Goal: Task Accomplishment & Management: Manage account settings

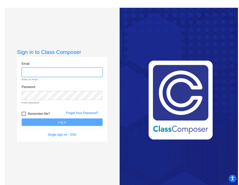
type input "[EMAIL_ADDRESS][DOMAIN_NAME]"
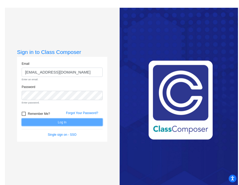
click at [54, 121] on form "Email [EMAIL_ADDRESS][DOMAIN_NAME] Enter an email. Password Enter password. Rem…" at bounding box center [62, 99] width 81 height 76
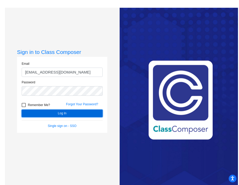
click at [59, 113] on button "Log In" at bounding box center [62, 113] width 81 height 7
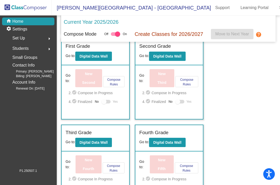
scroll to position [102, 0]
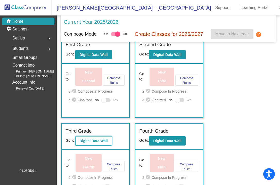
click at [93, 142] on b "Digital Data Wall" at bounding box center [93, 141] width 28 height 4
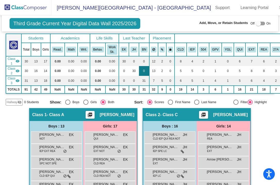
scroll to position [37, 0]
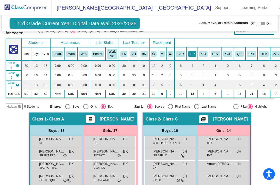
click at [192, 53] on button "IEP" at bounding box center [192, 54] width 8 height 6
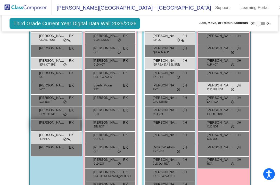
scroll to position [175, 0]
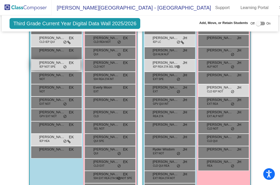
click at [45, 63] on span "[PERSON_NAME]" at bounding box center [52, 62] width 26 height 5
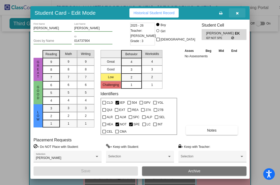
click at [239, 18] on button "button" at bounding box center [237, 12] width 17 height 9
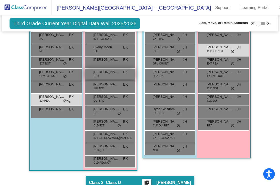
scroll to position [217, 0]
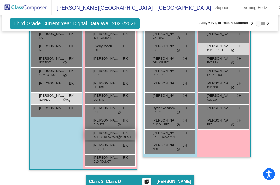
click at [102, 136] on span "504 EXT REA 27A SEL NOT SPE" at bounding box center [113, 137] width 38 height 4
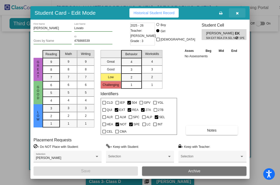
click at [238, 15] on icon "button" at bounding box center [237, 13] width 3 height 4
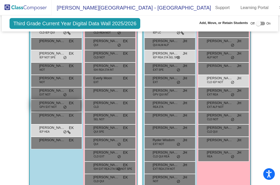
scroll to position [178, 0]
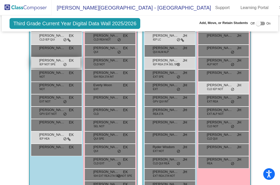
click at [53, 62] on span "IEP NOT SPE" at bounding box center [47, 64] width 16 height 4
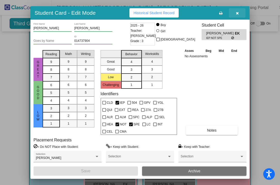
click at [238, 18] on button "button" at bounding box center [237, 12] width 17 height 9
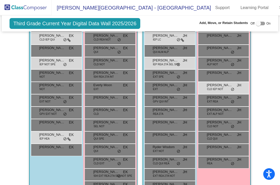
click at [209, 12] on mat-toolbar "[PERSON_NAME][GEOGRAPHIC_DATA] - [PERSON_NAME] Support Learning Portal School L…" at bounding box center [140, 7] width 280 height 15
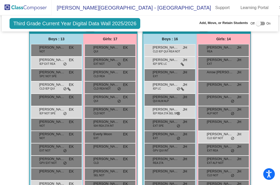
scroll to position [125, 0]
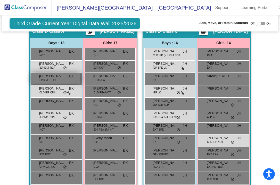
click at [48, 79] on span "SPC NOT SPE" at bounding box center [47, 80] width 17 height 4
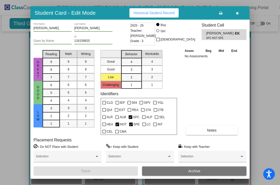
click at [238, 15] on icon "button" at bounding box center [237, 13] width 3 height 4
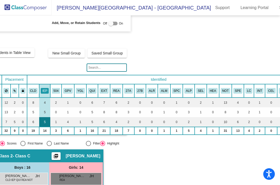
scroll to position [0, 161]
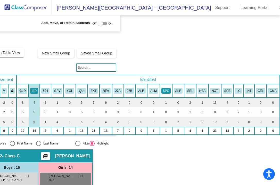
click at [164, 91] on button "SPC" at bounding box center [166, 91] width 9 height 6
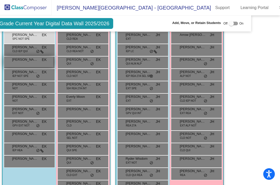
scroll to position [168, 27]
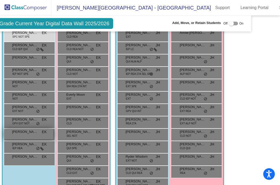
click at [19, 131] on span "[PERSON_NAME]" at bounding box center [25, 131] width 26 height 5
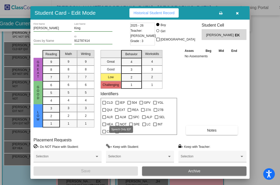
click at [129, 119] on div at bounding box center [131, 117] width 4 height 4
click at [130, 119] on input "SPC" at bounding box center [130, 119] width 0 height 0
checkbox input "true"
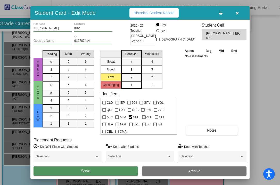
click at [115, 167] on button "Save" at bounding box center [86, 170] width 105 height 9
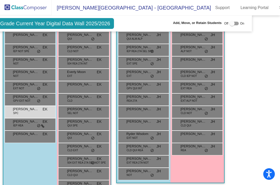
scroll to position [192, 26]
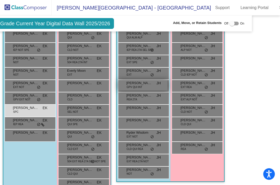
click at [134, 81] on span "[PERSON_NAME]" at bounding box center [139, 83] width 26 height 5
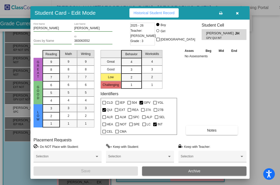
click at [237, 15] on icon "button" at bounding box center [237, 13] width 3 height 4
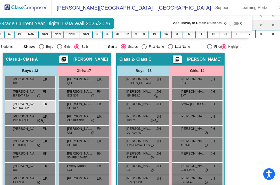
scroll to position [97, 26]
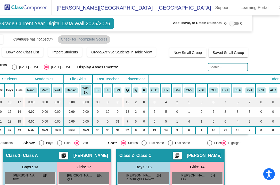
scroll to position [0, 26]
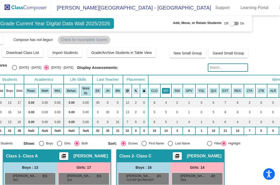
click at [164, 89] on button "IEP" at bounding box center [166, 91] width 8 height 6
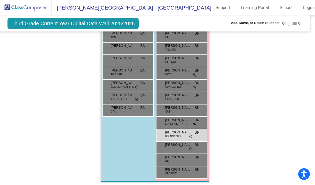
scroll to position [459, 3]
click at [182, 124] on span "504 REA SEL NOT" at bounding box center [176, 124] width 22 height 4
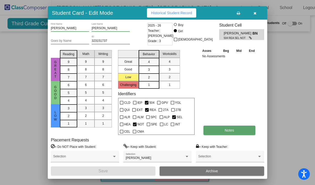
click at [219, 127] on button "Notes" at bounding box center [229, 130] width 52 height 9
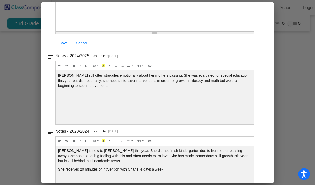
scroll to position [0, 0]
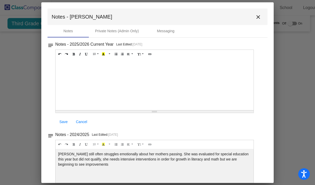
click at [239, 18] on mat-icon "close" at bounding box center [258, 17] width 6 height 6
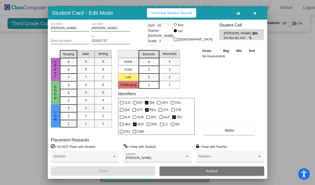
click at [239, 15] on icon "button" at bounding box center [254, 13] width 3 height 4
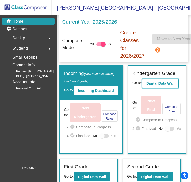
click at [159, 83] on b "Digital Data Wall" at bounding box center [160, 84] width 28 height 4
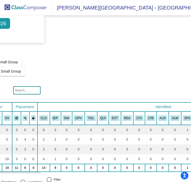
scroll to position [3, 146]
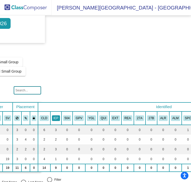
click at [58, 116] on button "IEP" at bounding box center [56, 119] width 8 height 6
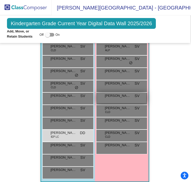
scroll to position [680, 1]
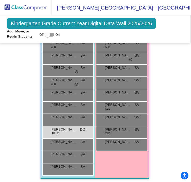
click at [18, 7] on img at bounding box center [26, 7] width 52 height 15
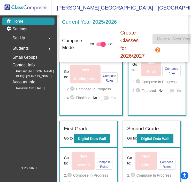
scroll to position [71, 0]
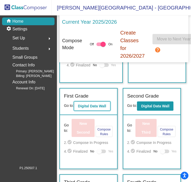
click at [88, 108] on b "Digital Data Wall" at bounding box center [92, 106] width 28 height 4
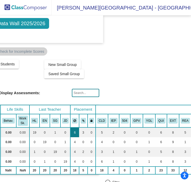
scroll to position [0, 102]
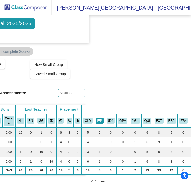
click at [98, 122] on button "IEP" at bounding box center [99, 121] width 8 height 6
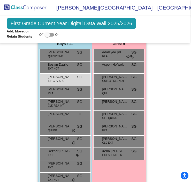
scroll to position [504, 1]
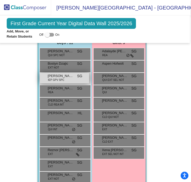
click at [62, 81] on span "IEP GPV SPC" at bounding box center [56, 80] width 16 height 4
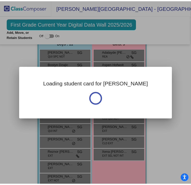
scroll to position [0, 0]
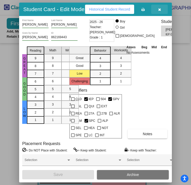
click at [158, 11] on icon "button" at bounding box center [159, 10] width 3 height 4
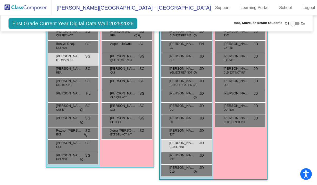
scroll to position [283, 2]
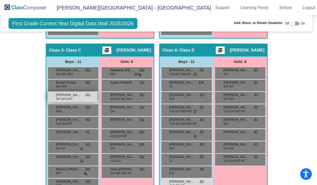
click at [69, 94] on span "Elijan Colclazier" at bounding box center [69, 94] width 26 height 5
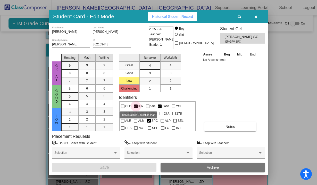
click at [136, 107] on div at bounding box center [136, 107] width 4 height 4
click at [136, 108] on input "IEP" at bounding box center [136, 108] width 0 height 0
checkbox input "false"
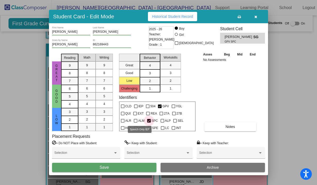
click at [147, 121] on div at bounding box center [149, 121] width 4 height 4
click at [149, 123] on input "SPC" at bounding box center [149, 123] width 0 height 0
checkbox input "false"
click at [135, 169] on button "Save" at bounding box center [104, 167] width 105 height 9
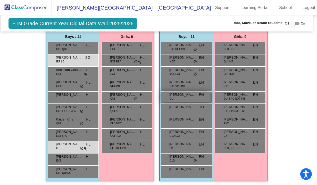
scroll to position [0, 2]
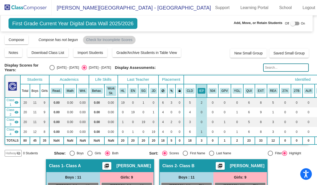
click at [35, 5] on img at bounding box center [26, 7] width 52 height 15
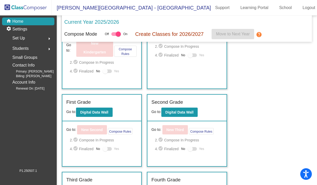
scroll to position [77, 0]
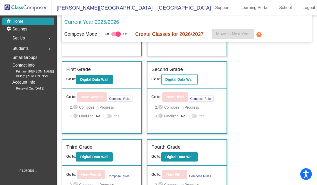
click at [175, 80] on b "Digital Data Wall" at bounding box center [180, 79] width 28 height 4
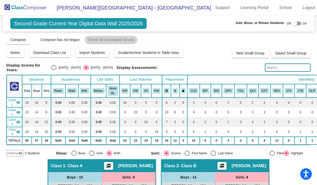
click at [190, 93] on th "IEP" at bounding box center [205, 90] width 11 height 13
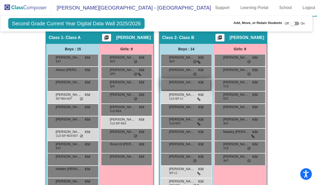
scroll to position [130, 2]
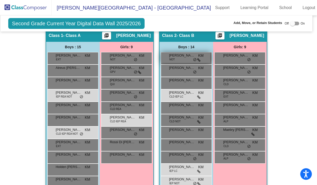
click at [190, 57] on span "Bryce Doehler" at bounding box center [182, 55] width 26 height 5
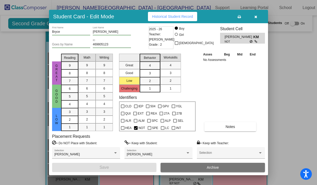
click at [190, 17] on icon "button" at bounding box center [256, 17] width 3 height 4
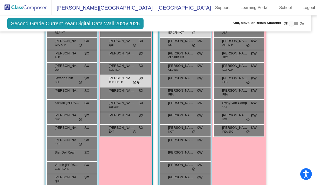
scroll to position [390, 3]
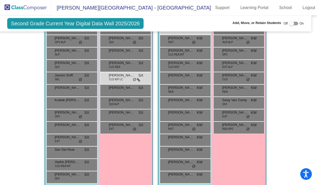
click at [21, 7] on img at bounding box center [26, 7] width 52 height 15
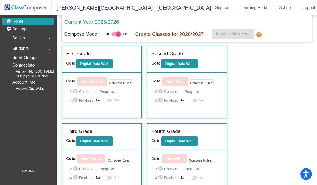
scroll to position [113, 0]
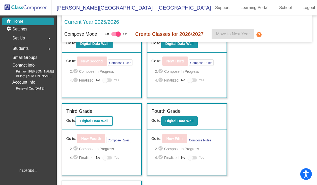
click at [98, 124] on button "Digital Data Wall" at bounding box center [94, 120] width 36 height 9
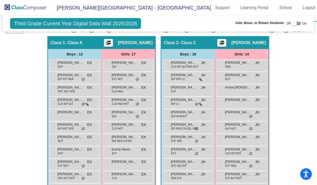
scroll to position [167, 0]
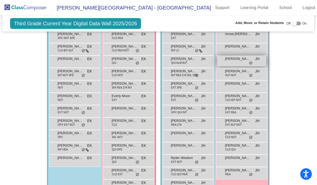
click at [190, 62] on div "Chloe Carwin JH lock do_not_disturb_alt" at bounding box center [241, 61] width 49 height 11
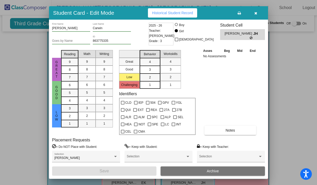
click at [190, 17] on button "button" at bounding box center [256, 12] width 17 height 9
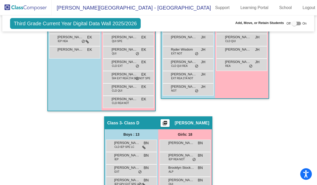
scroll to position [275, 0]
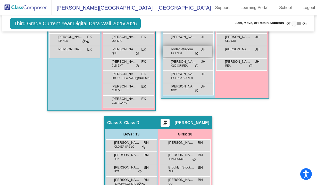
click at [186, 51] on div "Ryder Wisdom EXT NOT JH lock do_not_disturb_alt" at bounding box center [187, 51] width 49 height 11
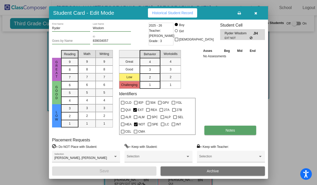
click at [190, 128] on span "Notes" at bounding box center [231, 130] width 10 height 4
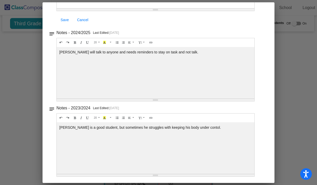
scroll to position [0, 0]
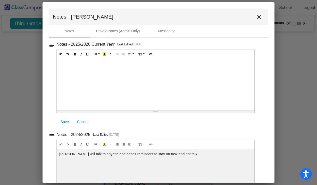
click at [190, 14] on mat-icon "close" at bounding box center [259, 17] width 6 height 6
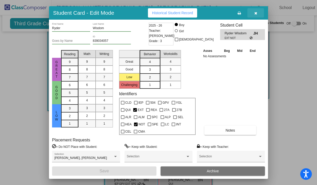
click at [190, 15] on icon "button" at bounding box center [256, 13] width 3 height 4
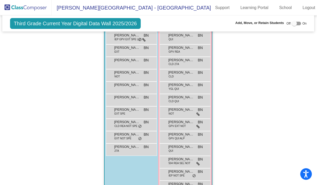
scroll to position [420, 0]
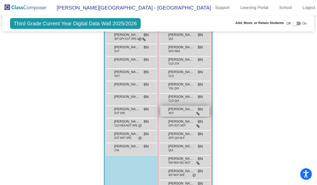
click at [180, 108] on span "[PERSON_NAME]" at bounding box center [182, 109] width 26 height 5
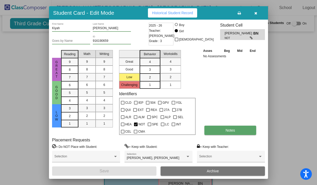
click at [190, 130] on button "Notes" at bounding box center [231, 130] width 52 height 9
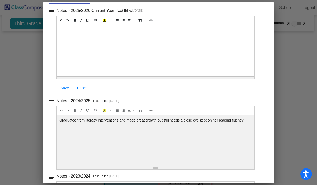
scroll to position [0, 0]
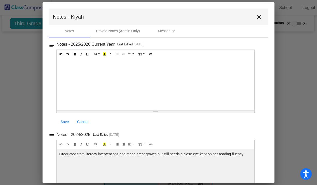
click at [190, 15] on mat-icon "close" at bounding box center [259, 17] width 6 height 6
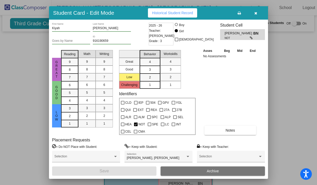
click at [190, 18] on button "button" at bounding box center [256, 12] width 17 height 9
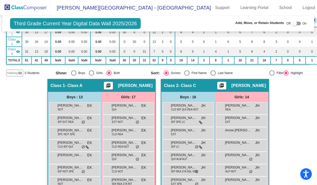
scroll to position [0, 0]
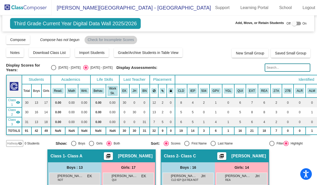
click at [13, 110] on span "Class 2" at bounding box center [12, 112] width 8 height 9
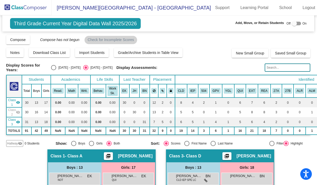
click at [13, 110] on span "Class 2" at bounding box center [12, 112] width 8 height 9
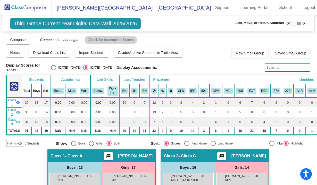
click at [13, 110] on span "Class 2" at bounding box center [12, 112] width 8 height 9
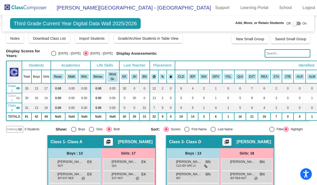
scroll to position [15, 0]
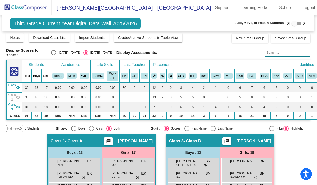
click at [9, 94] on span "Class 2" at bounding box center [12, 97] width 8 height 9
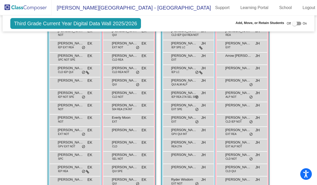
scroll to position [122, 0]
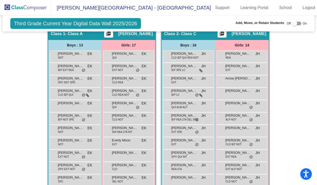
click at [27, 5] on img at bounding box center [26, 7] width 52 height 15
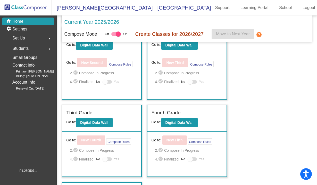
scroll to position [136, 0]
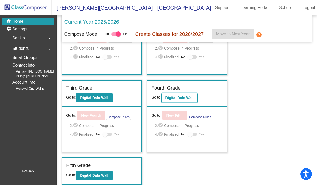
click at [177, 94] on button "Digital Data Wall" at bounding box center [180, 97] width 36 height 9
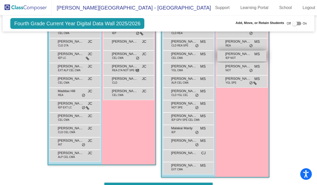
scroll to position [213, 0]
